Goal: Check status: Check status

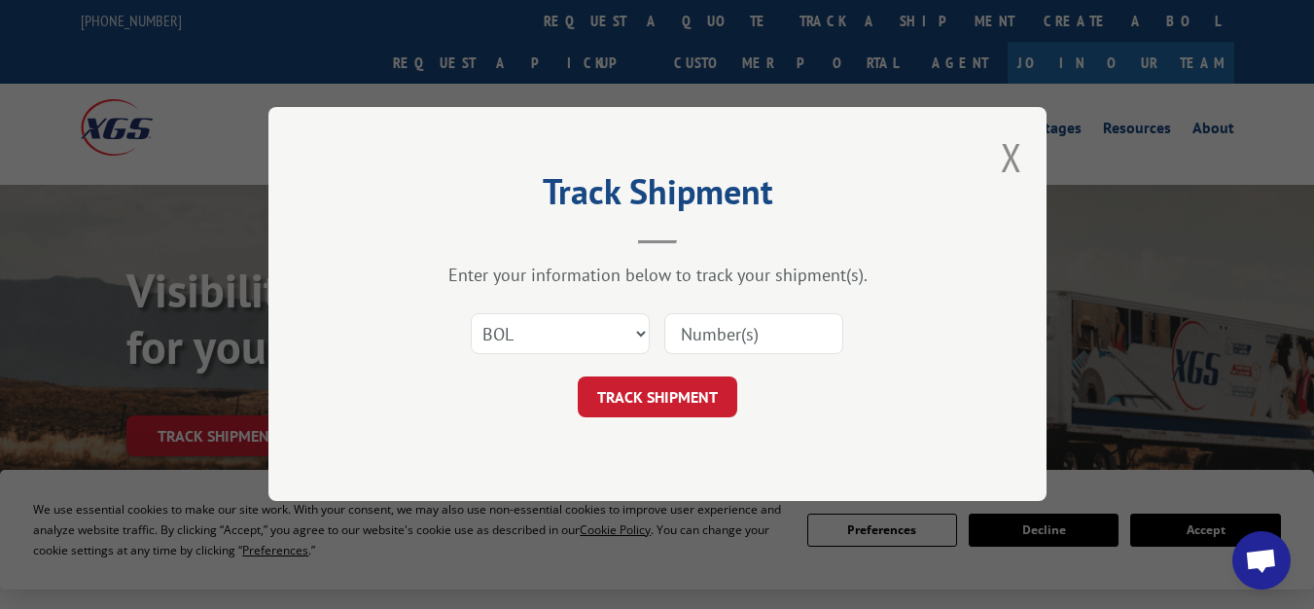
select select "bol"
paste input "7071988"
type input "7071988"
click at [706, 403] on button "TRACK SHIPMENT" at bounding box center [657, 397] width 159 height 41
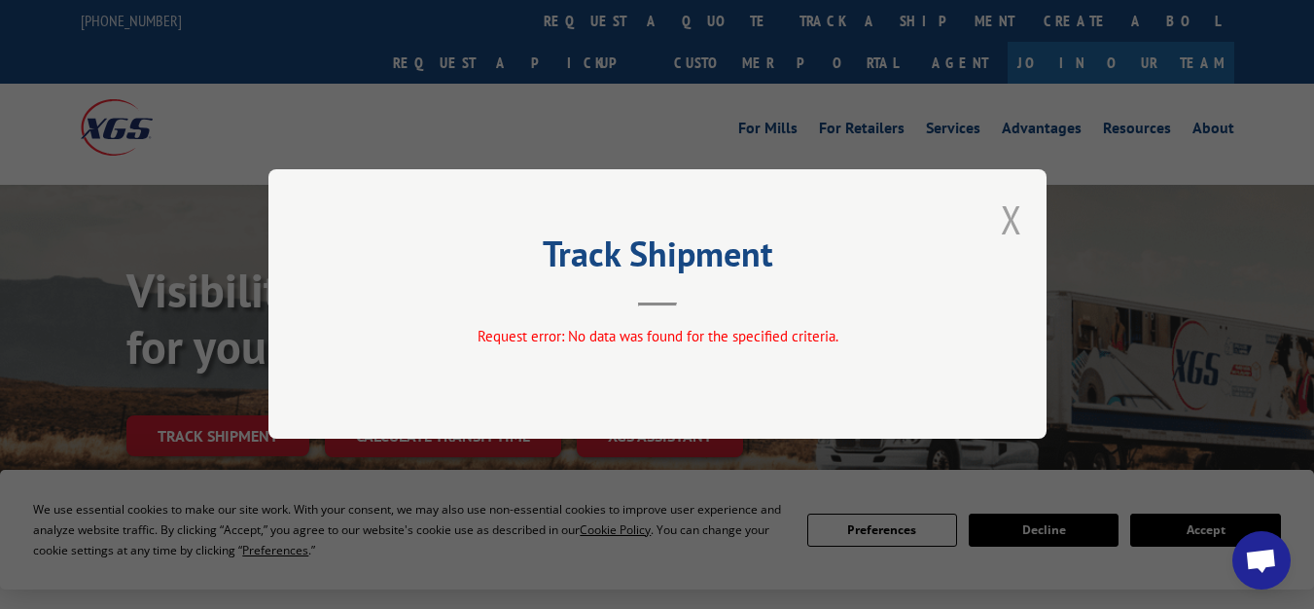
click at [1012, 224] on button "Close modal" at bounding box center [1010, 219] width 21 height 52
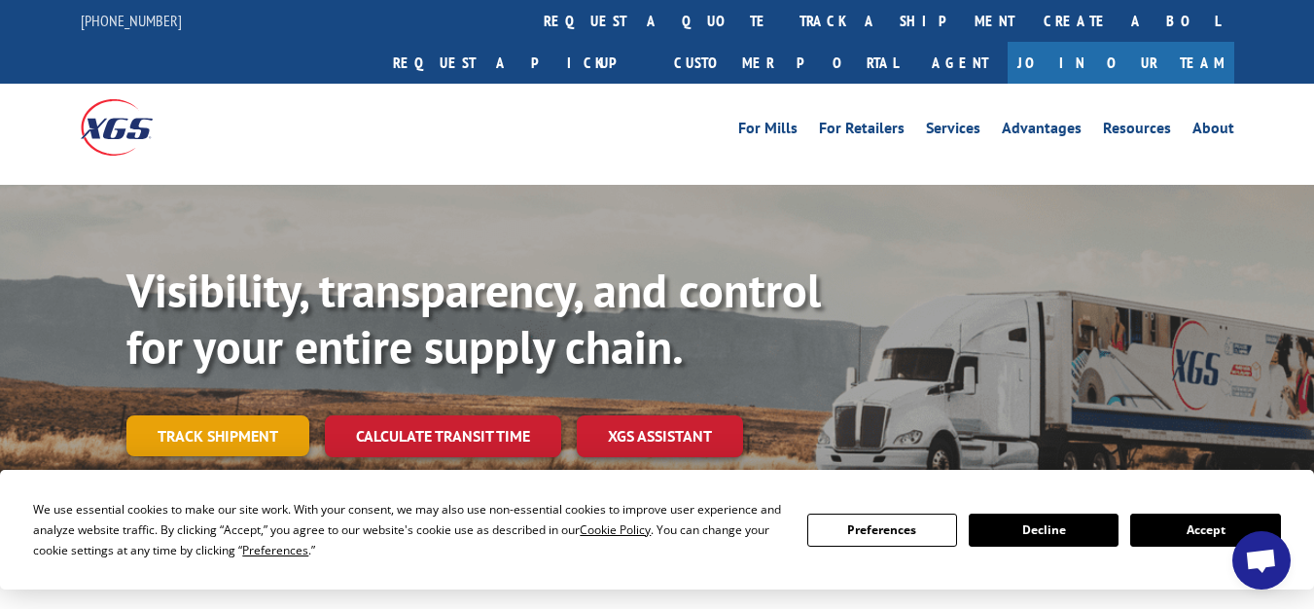
click at [294, 415] on link "Track shipment" at bounding box center [217, 435] width 183 height 41
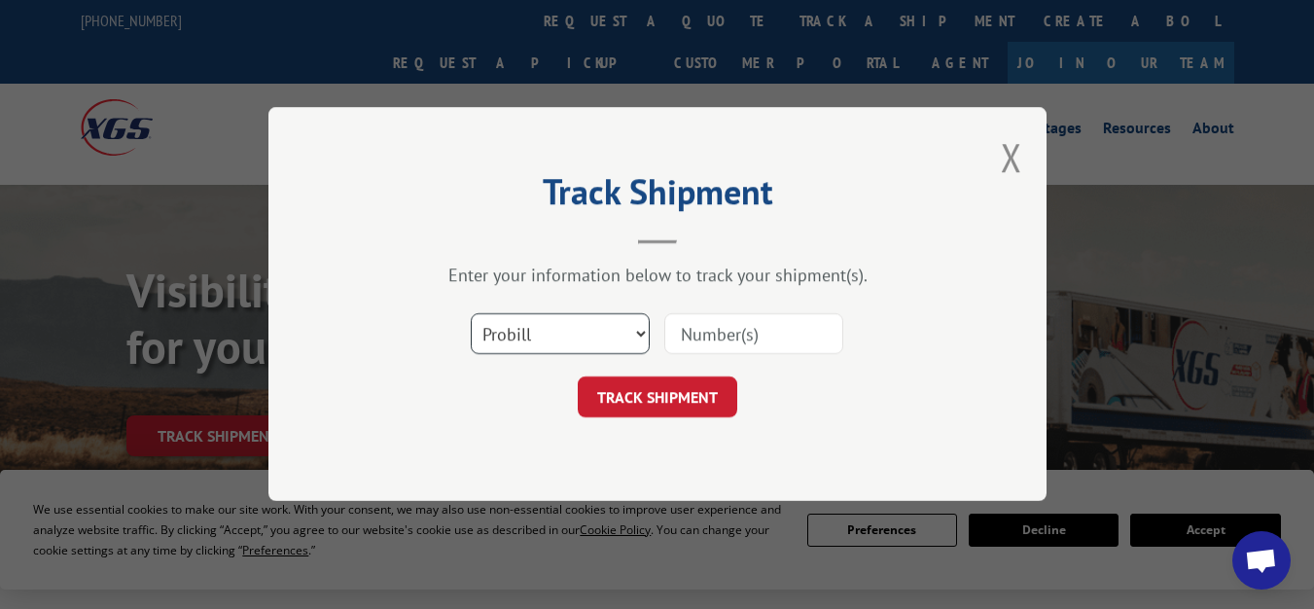
click at [579, 328] on select "Select category... Probill BOL PO" at bounding box center [560, 334] width 179 height 41
select select "bol"
click at [471, 314] on select "Select category... Probill BOL PO" at bounding box center [560, 334] width 179 height 41
